Goal: Task Accomplishment & Management: Use online tool/utility

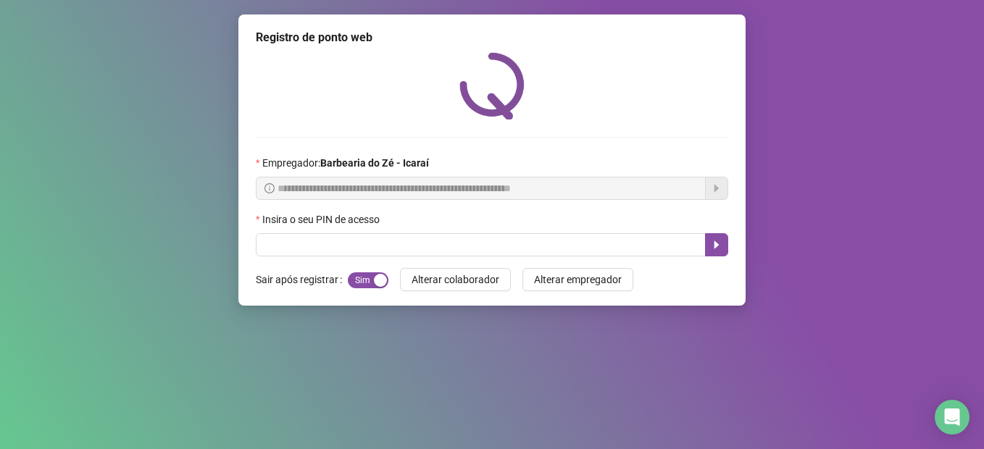
click at [402, 241] on input "text" at bounding box center [481, 244] width 450 height 23
type input "****"
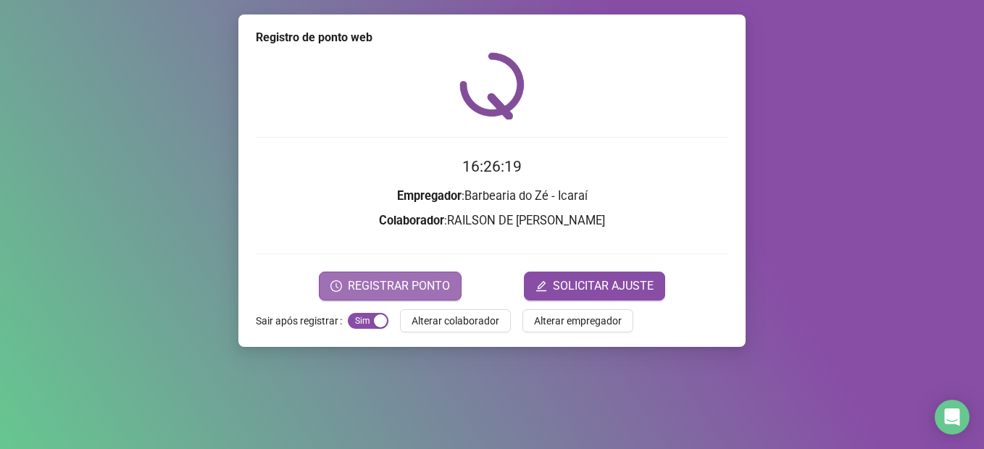
click at [389, 274] on button "REGISTRAR PONTO" at bounding box center [390, 286] width 143 height 29
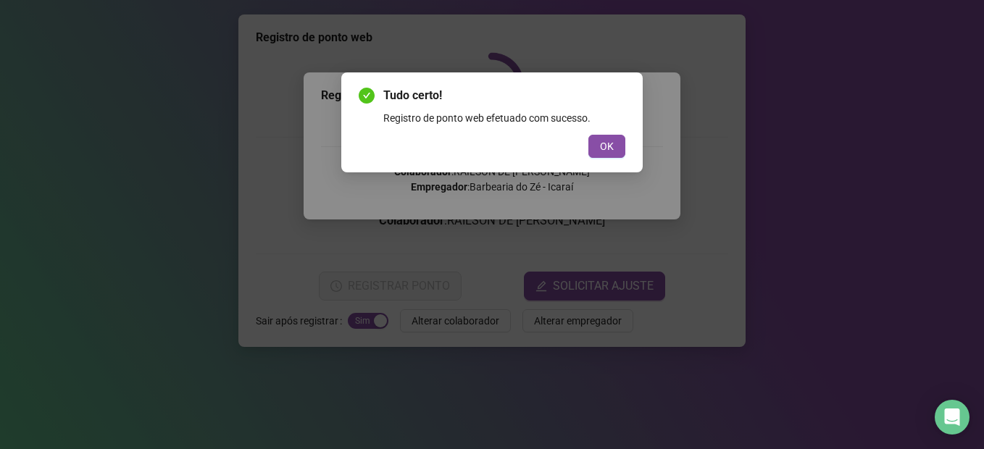
click at [615, 133] on div "Tudo certo! Registro de ponto web efetuado com sucesso. OK" at bounding box center [492, 122] width 267 height 71
click at [598, 149] on button "OK" at bounding box center [607, 146] width 37 height 23
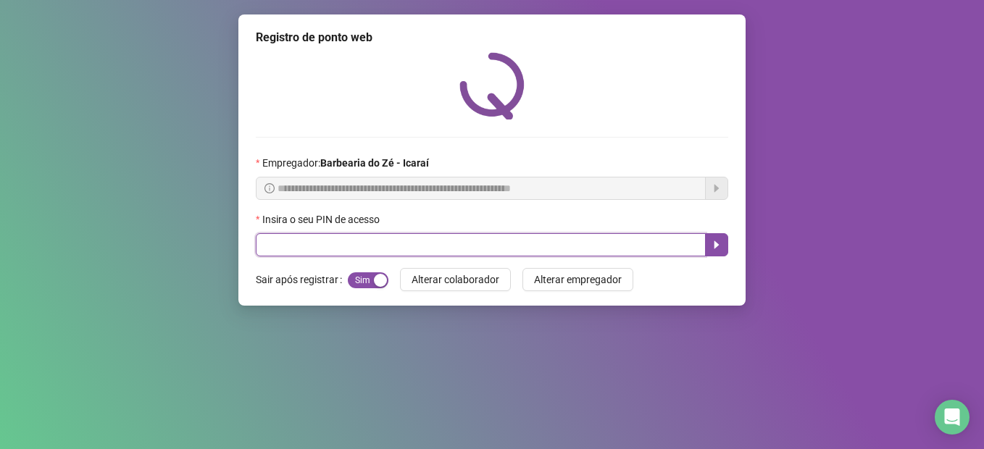
click at [482, 246] on input "text" at bounding box center [481, 244] width 450 height 23
type input "*****"
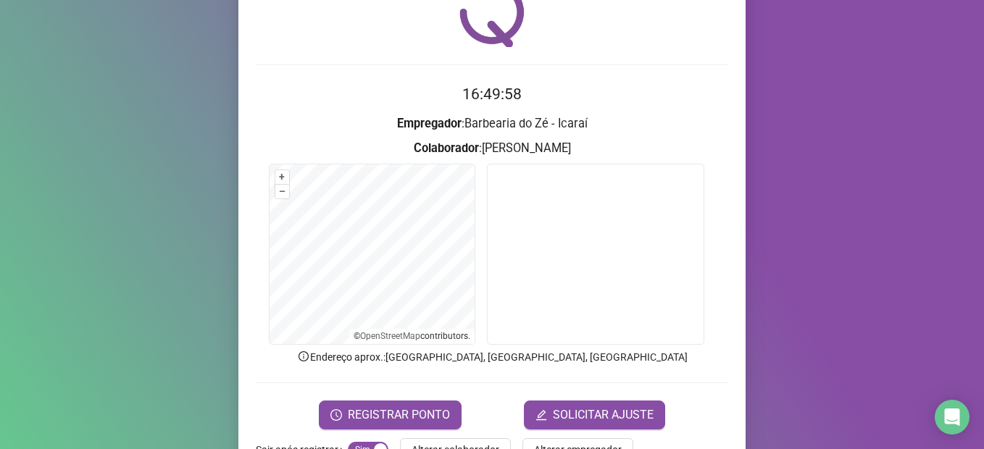
scroll to position [96, 0]
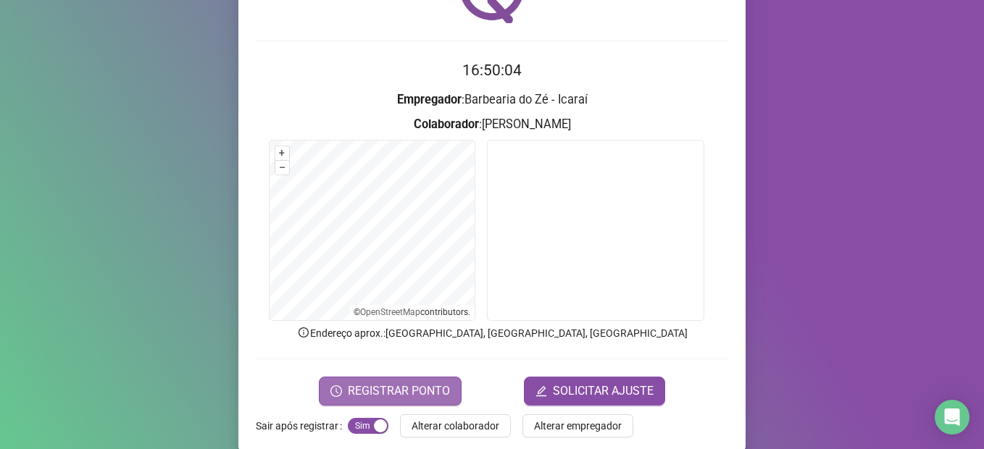
click at [352, 386] on span "REGISTRAR PONTO" at bounding box center [399, 391] width 102 height 17
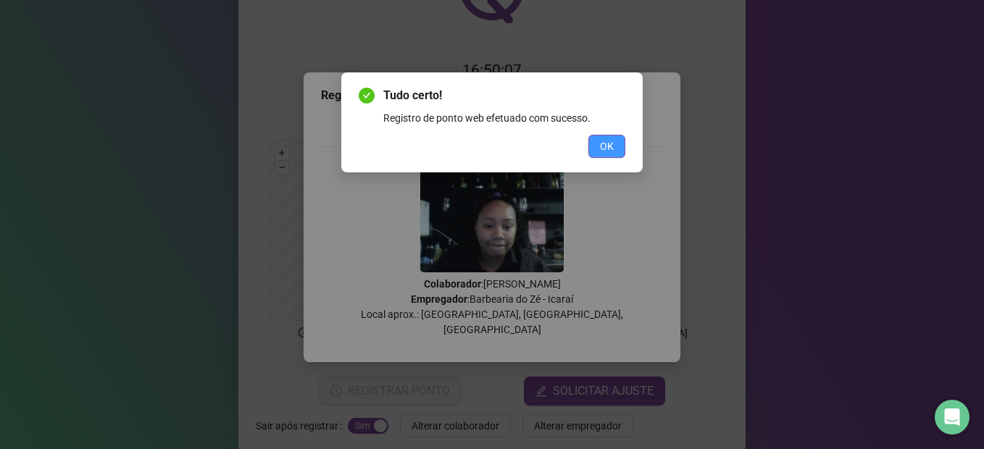
click at [604, 141] on span "OK" at bounding box center [607, 146] width 14 height 16
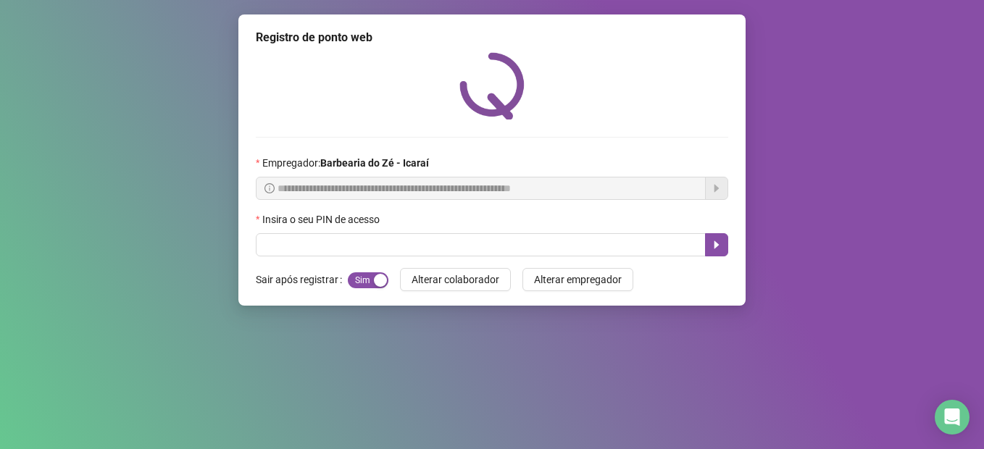
scroll to position [0, 0]
